Goal: Task Accomplishment & Management: Manage account settings

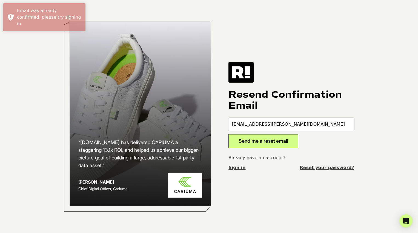
click at [303, 120] on input "[EMAIL_ADDRESS][PERSON_NAME][DOMAIN_NAME]" at bounding box center [291, 124] width 126 height 13
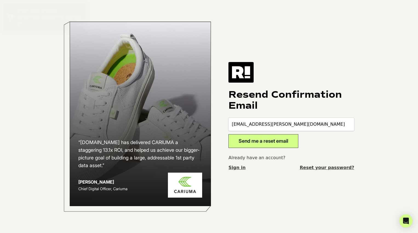
click at [304, 125] on input "[EMAIL_ADDRESS][PERSON_NAME][DOMAIN_NAME]" at bounding box center [291, 124] width 126 height 13
click at [228, 134] on button "Send me a reset email" at bounding box center [263, 141] width 70 height 14
